Goal: Feedback & Contribution: Submit feedback/report problem

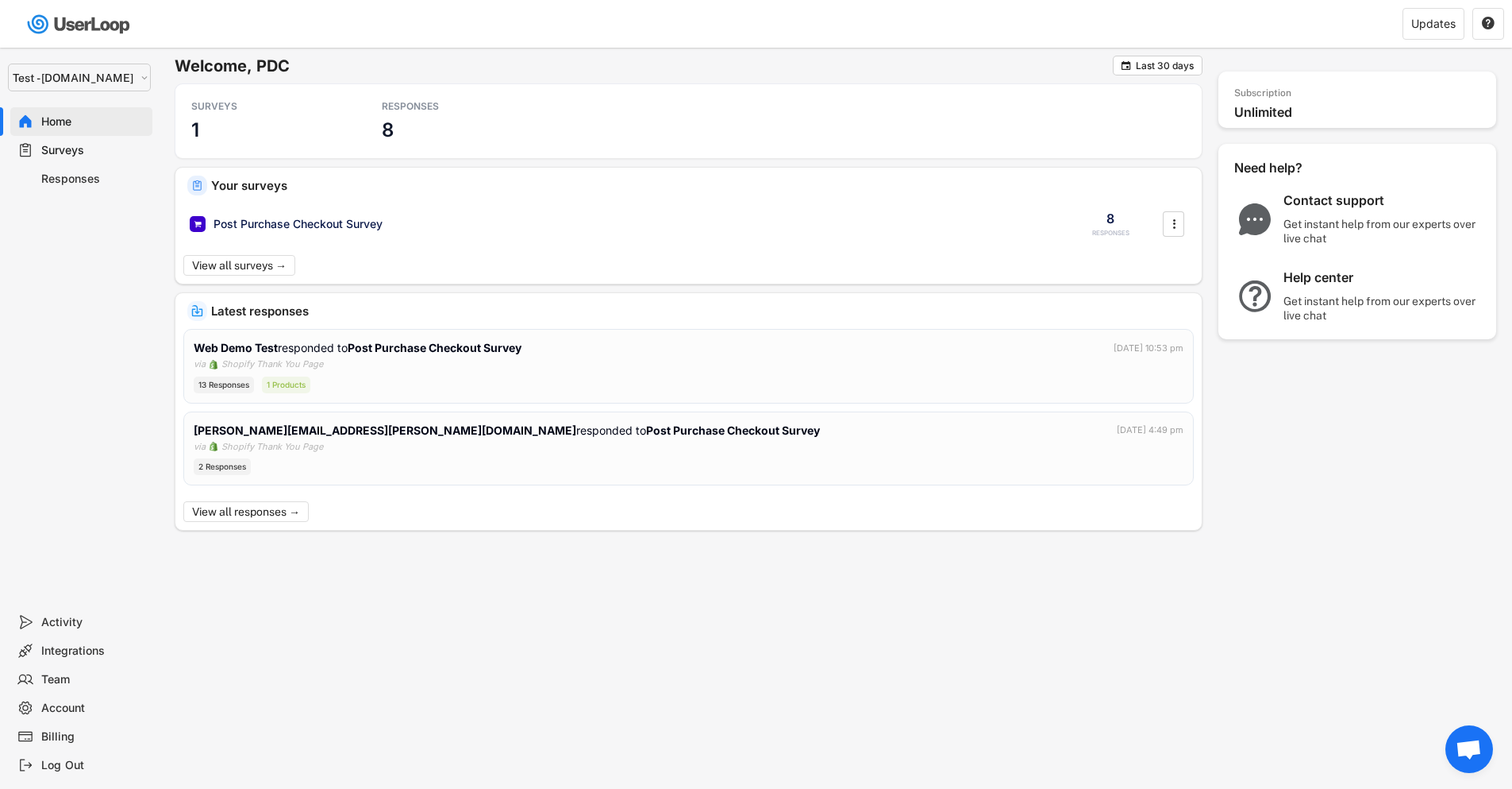
select select ""1348695171700984260__LOOKUP__1753345952268x539074249660034500""
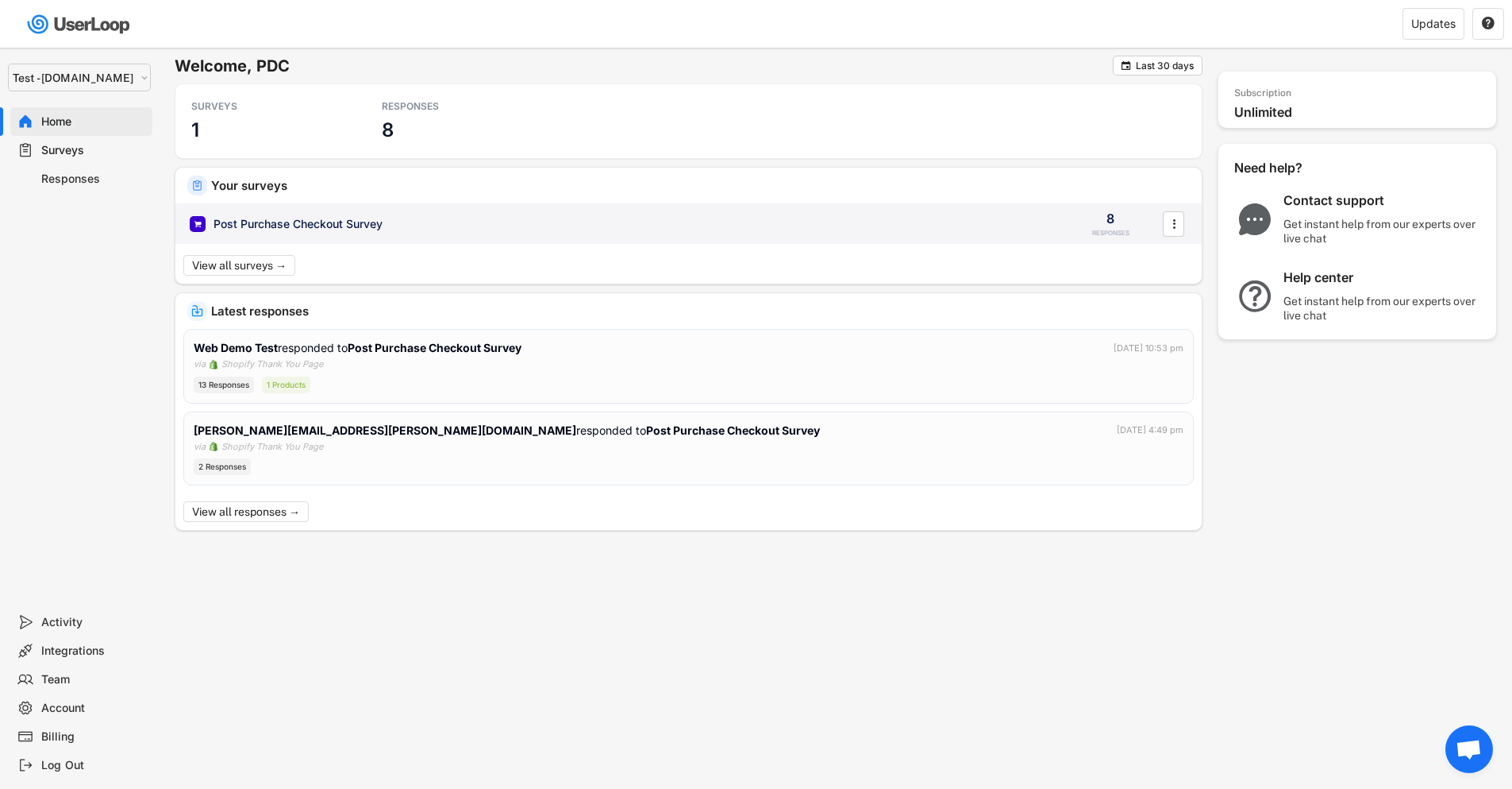
click at [344, 223] on div "Post Purchase Checkout Survey" at bounding box center [299, 224] width 169 height 16
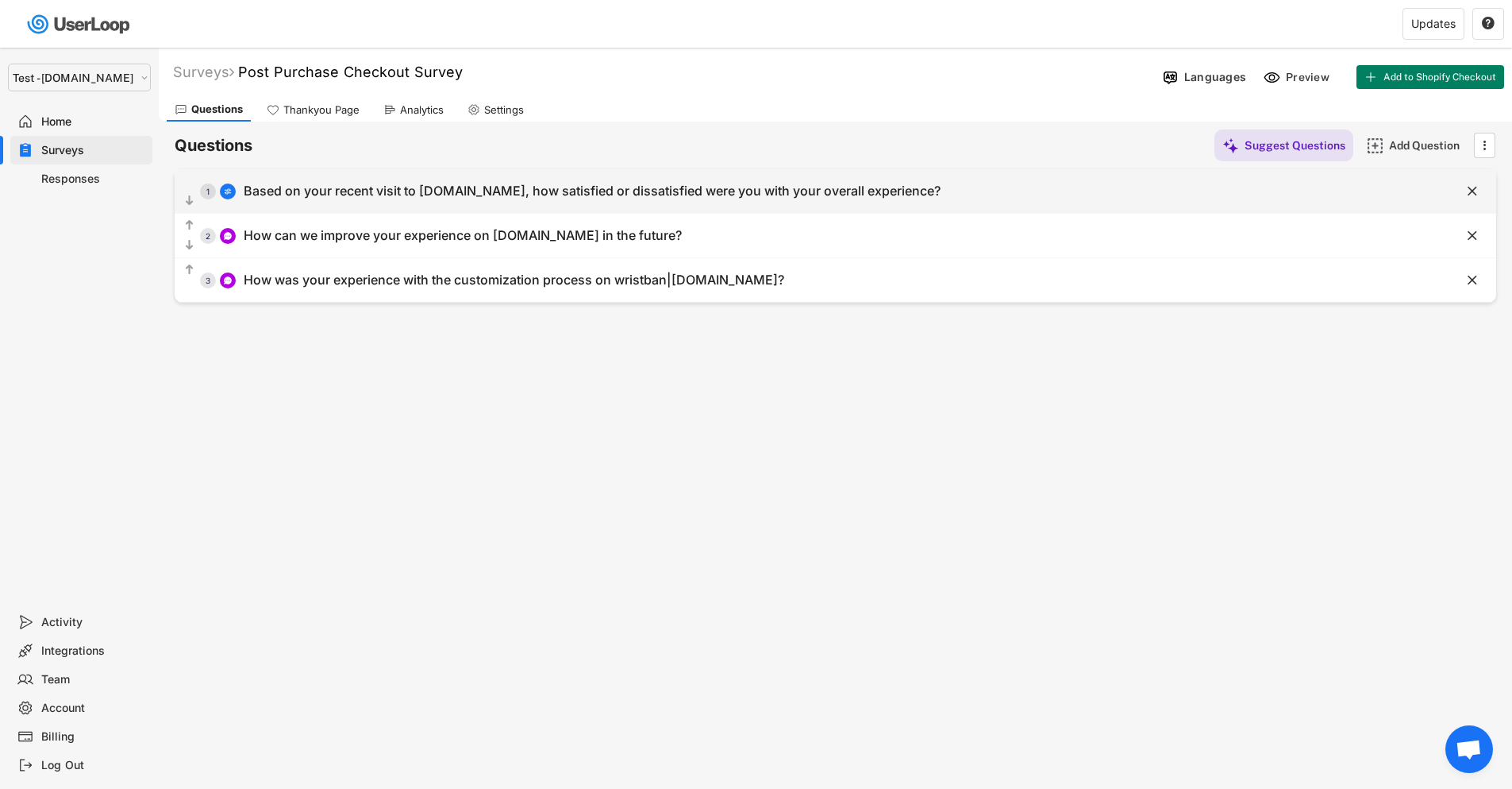
click at [1291, 190] on div "  1 Based on your recent visit to [DOMAIN_NAME], how satisfied or dissatisfie…" at bounding box center [796, 191] width 1243 height 36
select select ""1_5""
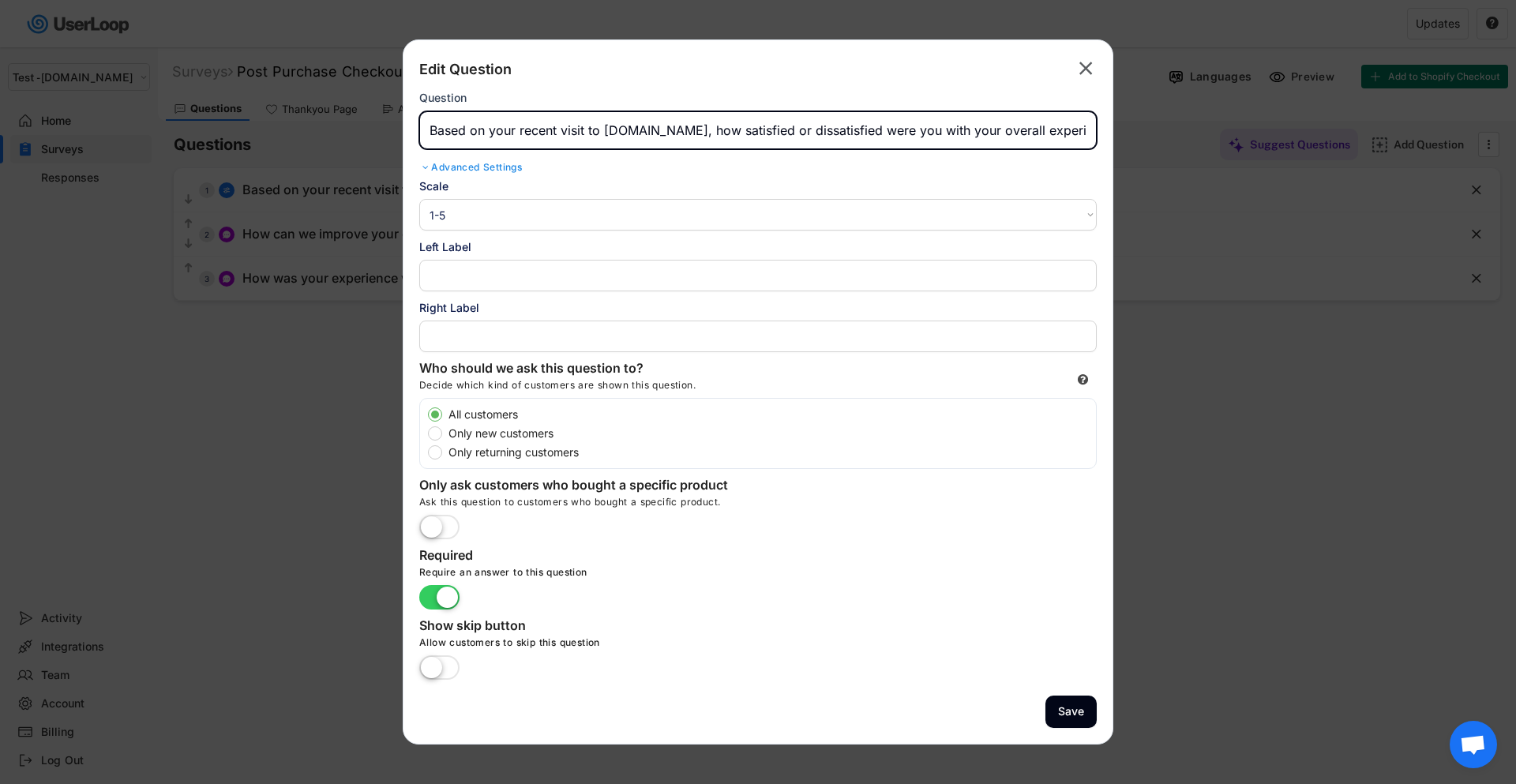
click at [646, 128] on input "input" at bounding box center [758, 130] width 678 height 38
paste input "Based on your recent visit to [URL][DOMAIN_NAME], how satisfied or dissatisfied…"
click at [643, 129] on input "input" at bounding box center [758, 130] width 678 height 38
click at [626, 135] on input "input" at bounding box center [758, 130] width 678 height 38
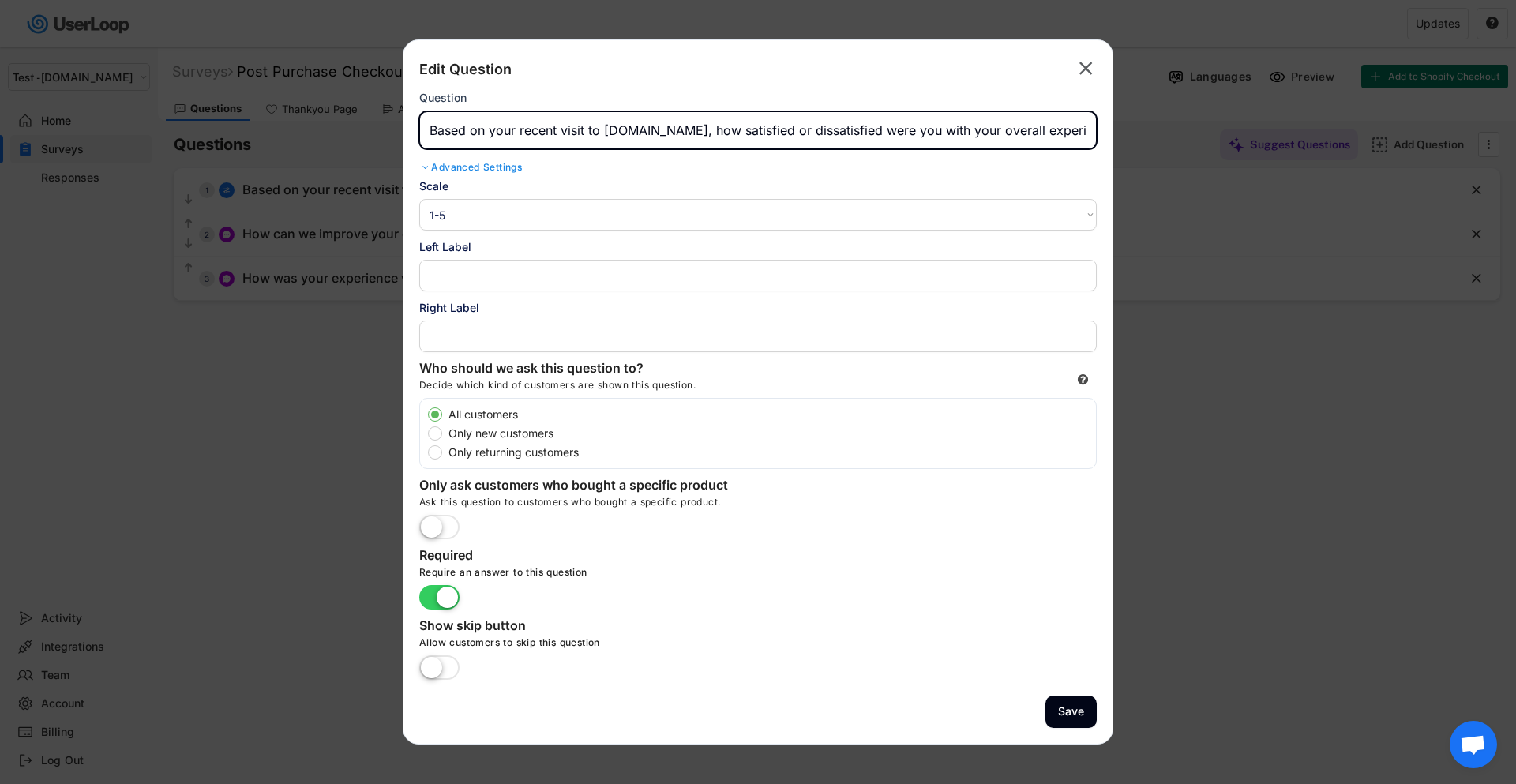
click at [626, 135] on input "input" at bounding box center [758, 130] width 678 height 38
type input "Based on your recent visit to [DOMAIN_NAME], how satisfied or dissatisfied were…"
click at [1073, 711] on button "Save" at bounding box center [1070, 711] width 51 height 32
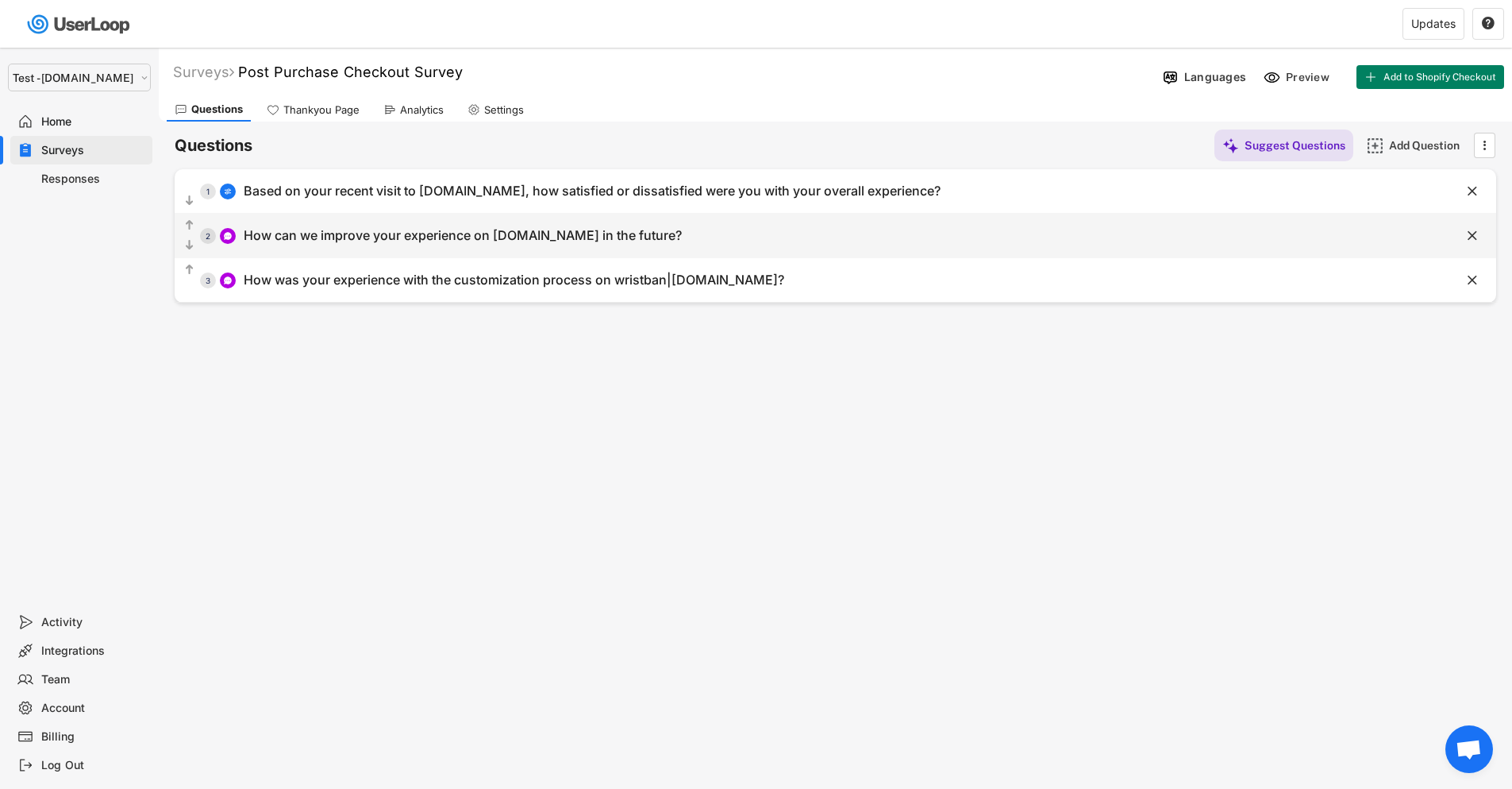
click at [732, 236] on div "  2 How can we improve your experience on [DOMAIN_NAME] in the future?" at bounding box center [796, 235] width 1243 height 36
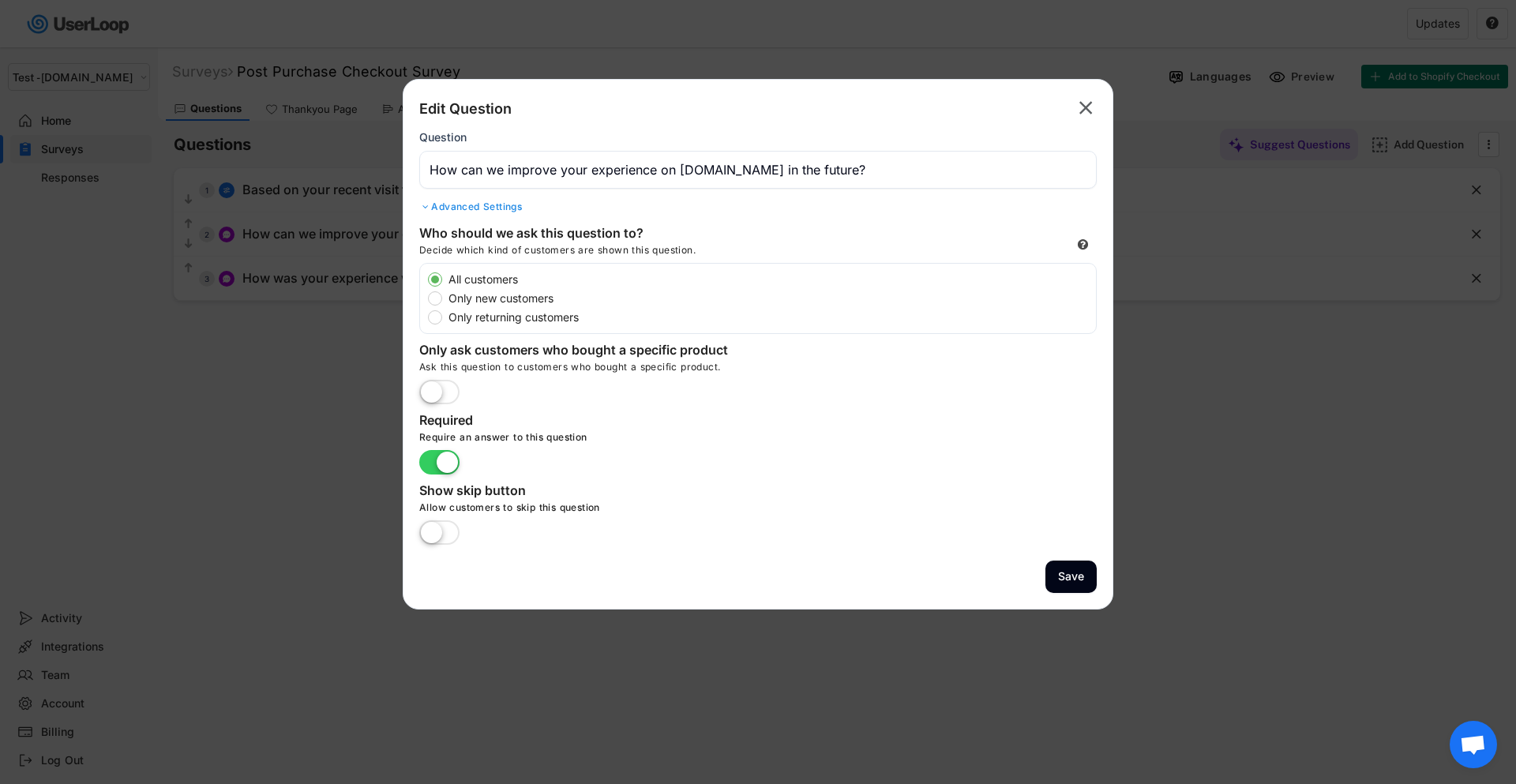
click at [723, 168] on input "input" at bounding box center [758, 169] width 678 height 38
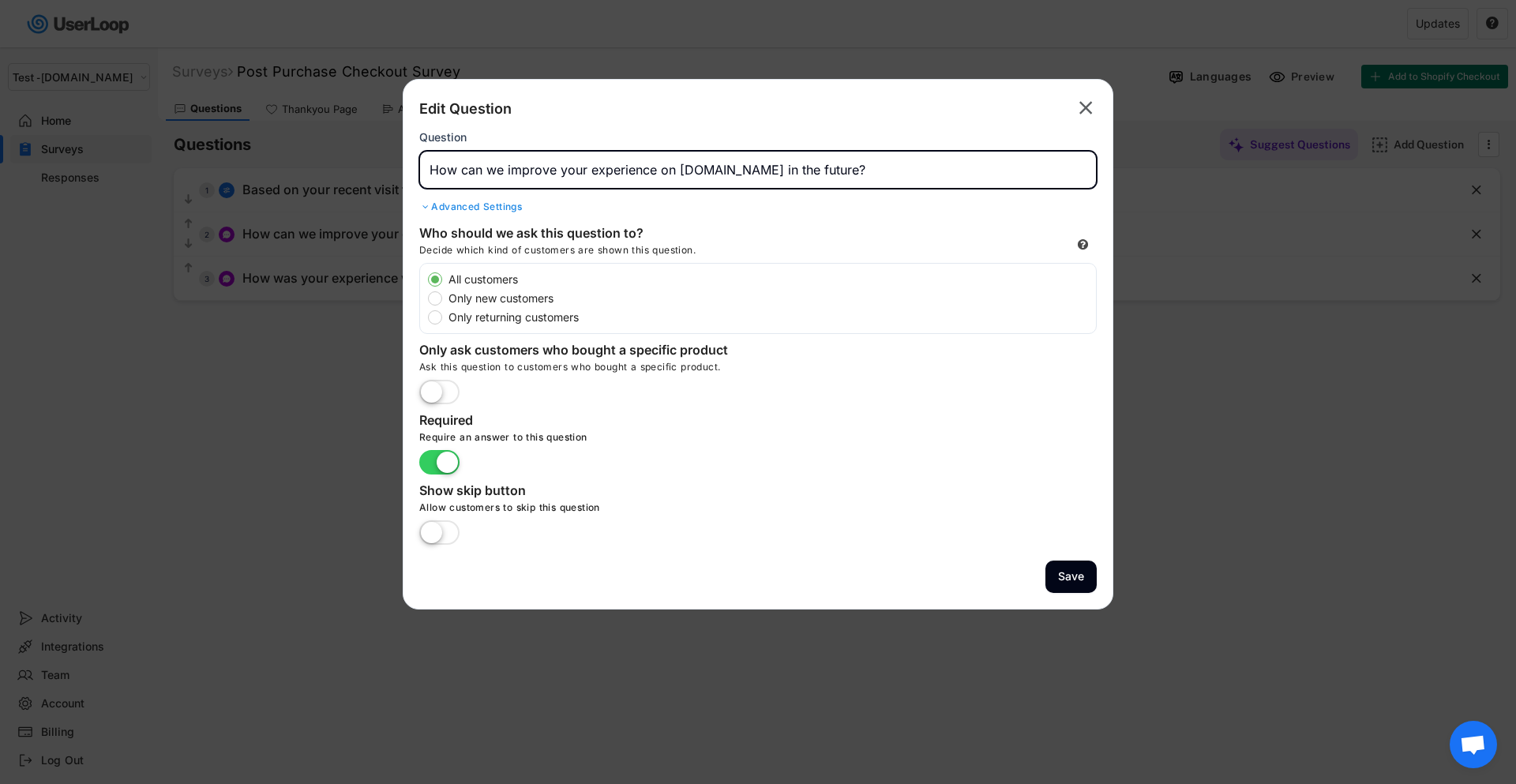
click at [723, 168] on input "input" at bounding box center [758, 169] width 678 height 38
paste input "How can we improve your experience on [DOMAIN_NAME] in the future?"
type input "How can we improve your experience on [DOMAIN_NAME] in the future?"
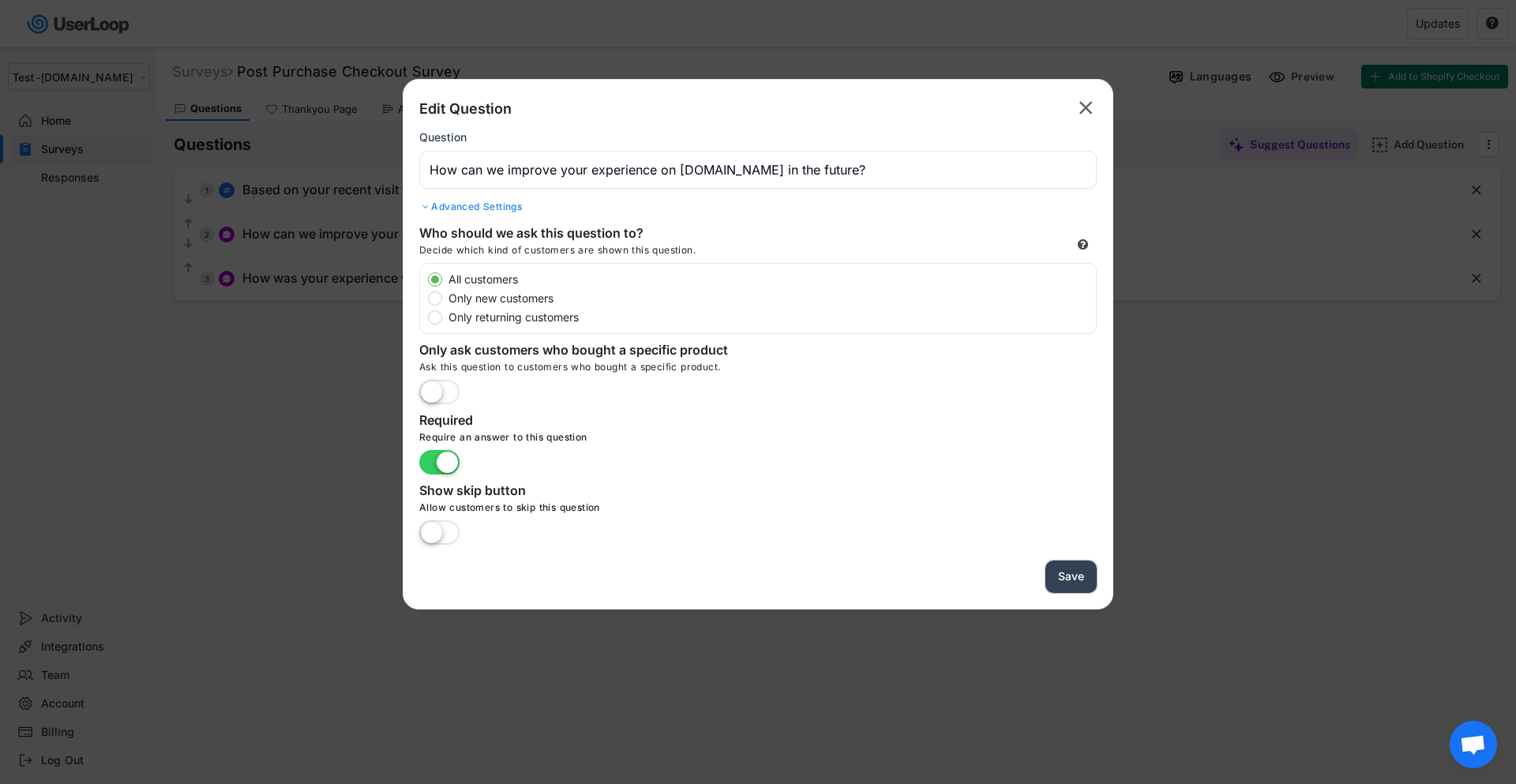
click at [1070, 570] on button "Save" at bounding box center [1070, 576] width 51 height 32
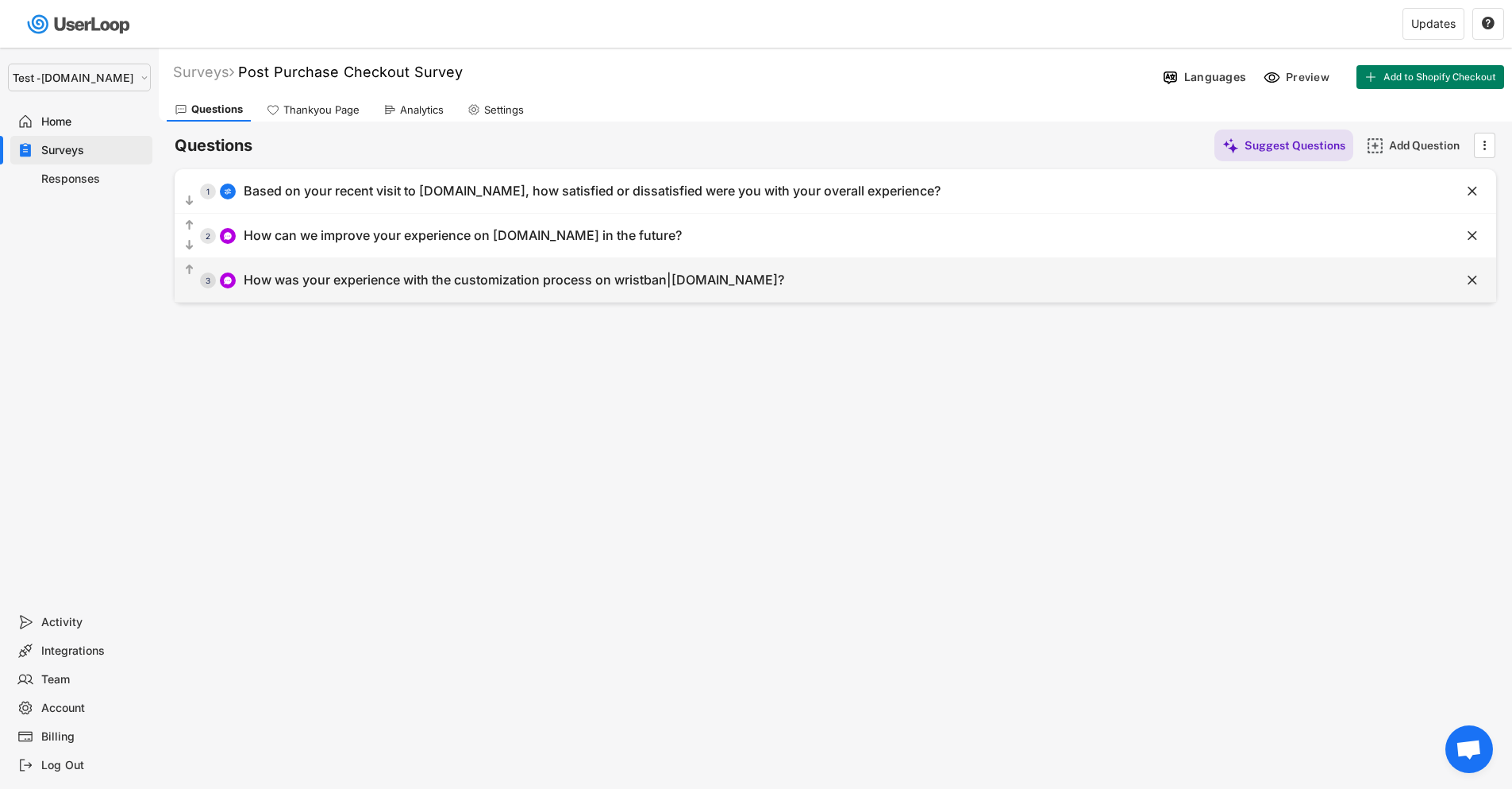
click at [489, 275] on div "How was your experience with the customization process on wristban|[DOMAIN_NAME…" at bounding box center [514, 279] width 541 height 17
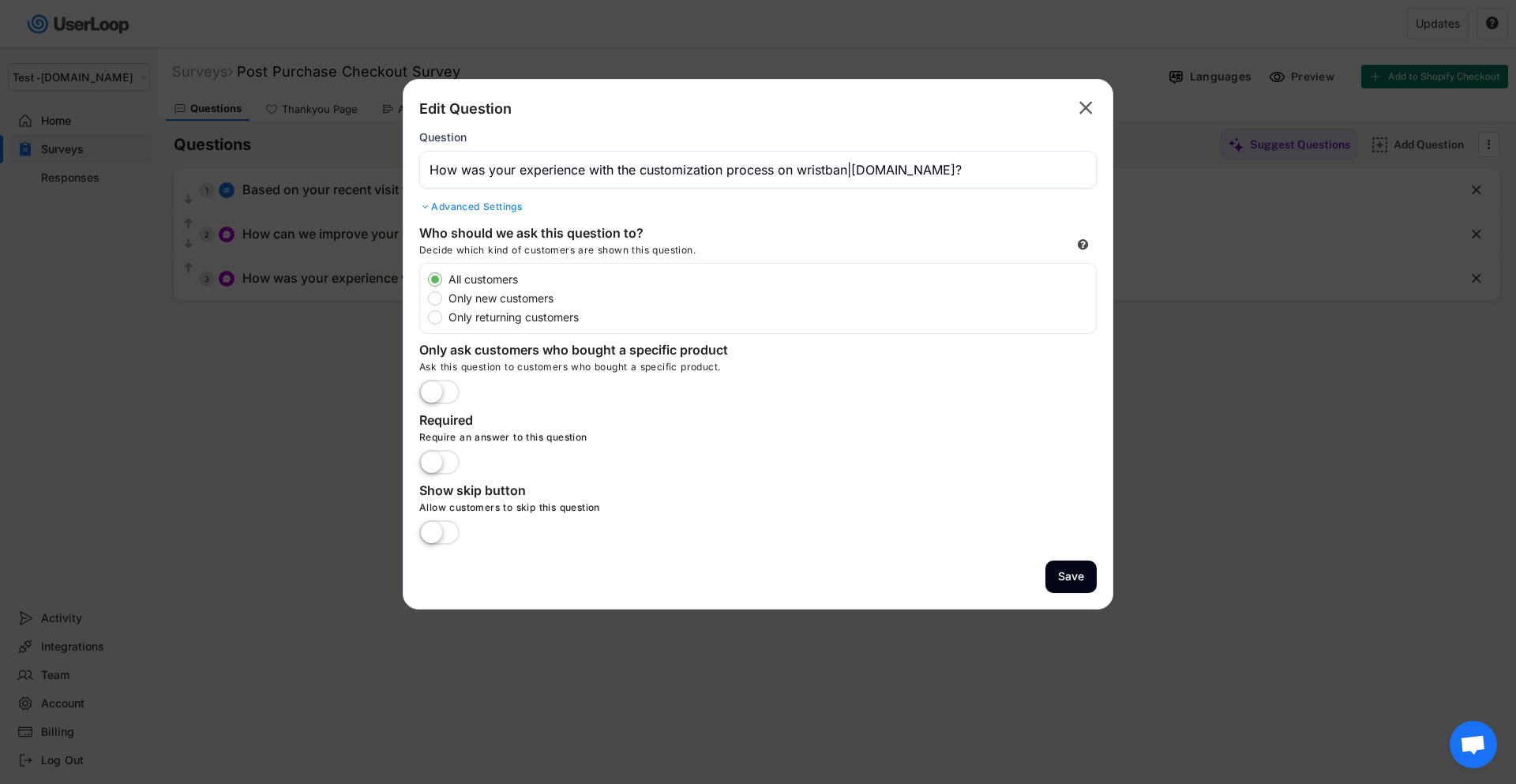
click at [833, 168] on input "input" at bounding box center [758, 169] width 678 height 38
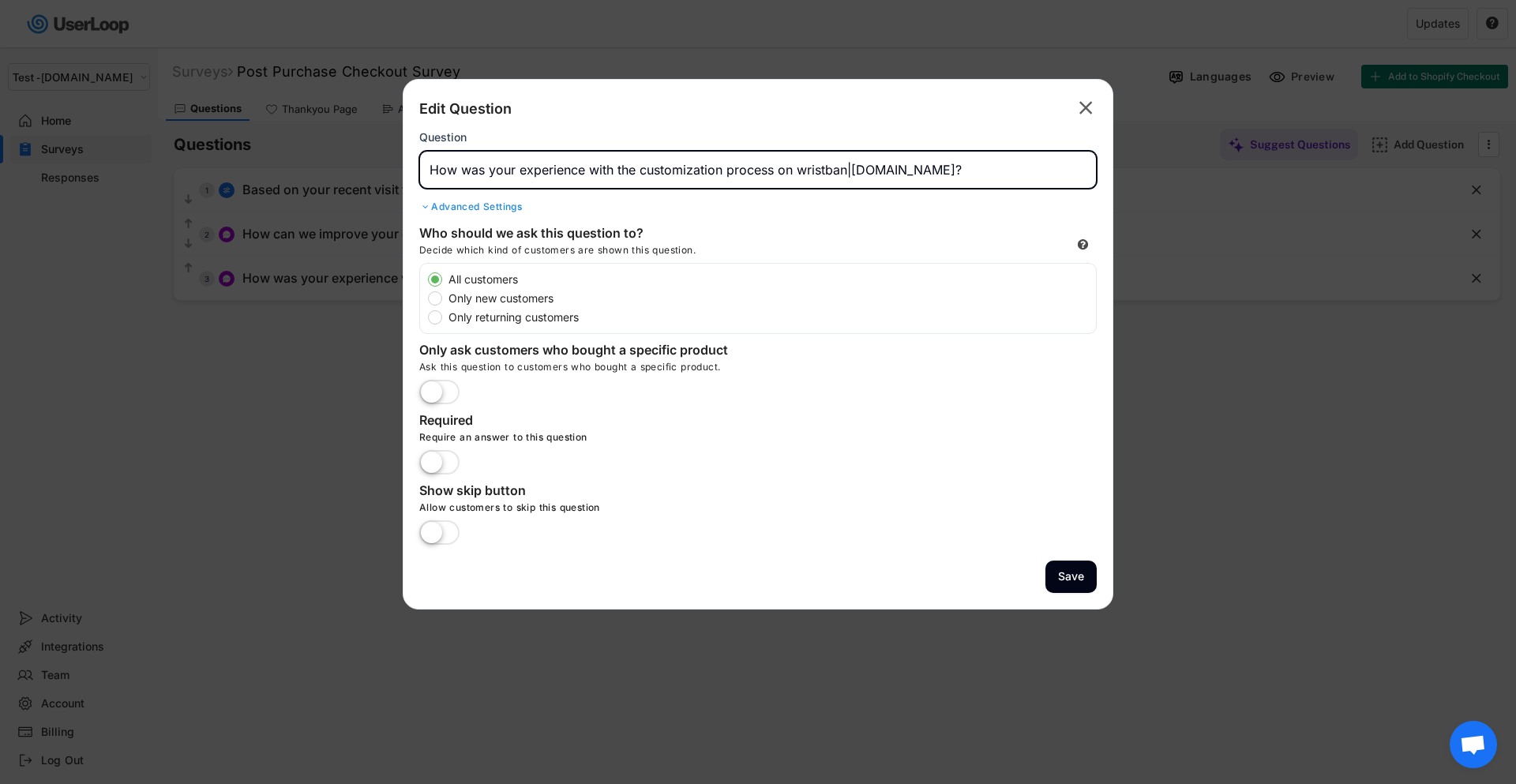
click at [833, 168] on input "input" at bounding box center [758, 169] width 678 height 38
paste input "identicard"
type input "How was your experience with the customization process on [DOMAIN_NAME]?"
click at [1086, 581] on button "Save" at bounding box center [1070, 576] width 51 height 32
